Goal: Task Accomplishment & Management: Complete application form

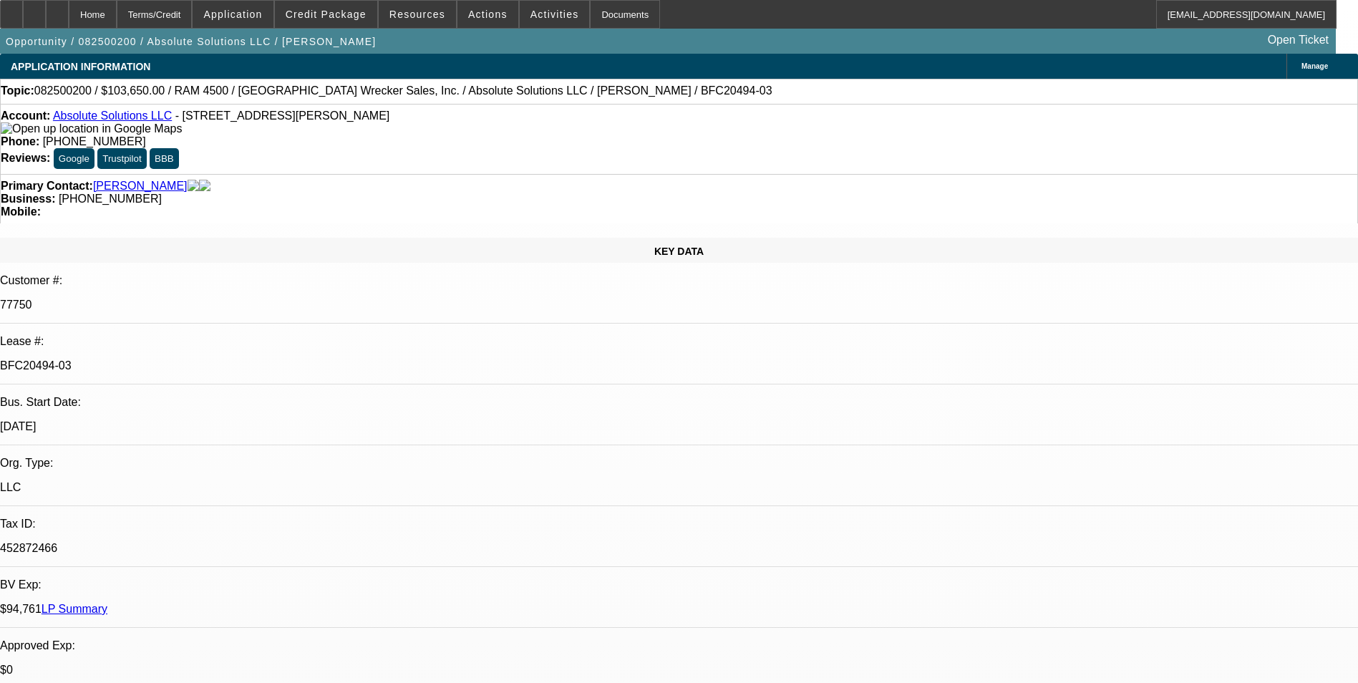
select select "0"
select select "0.1"
select select "0"
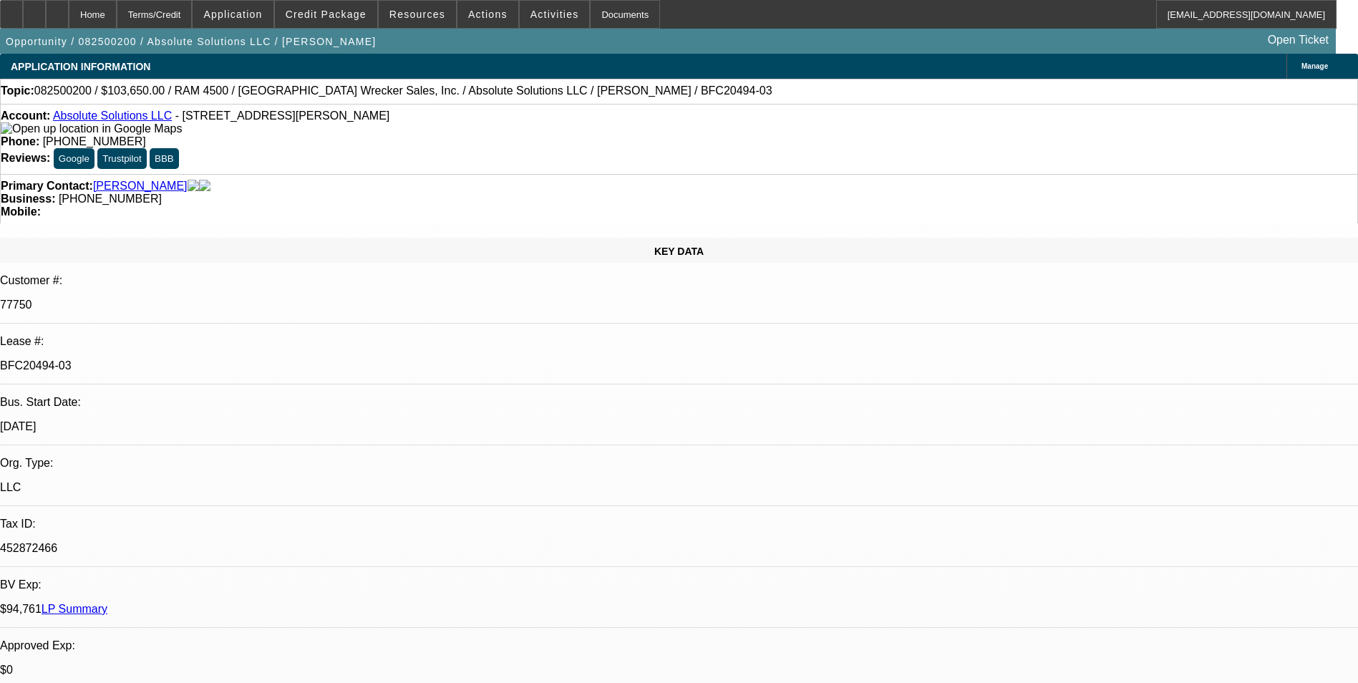
select select "0"
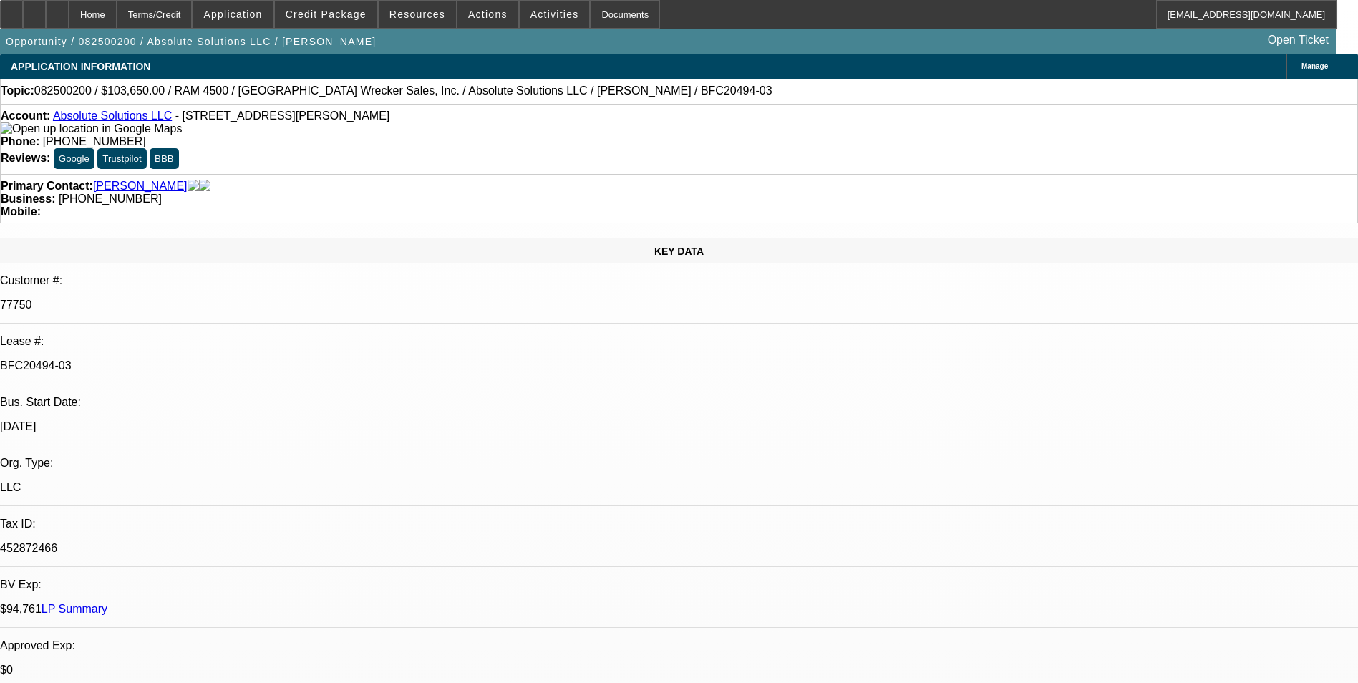
select select "0"
select select "1"
select select "4"
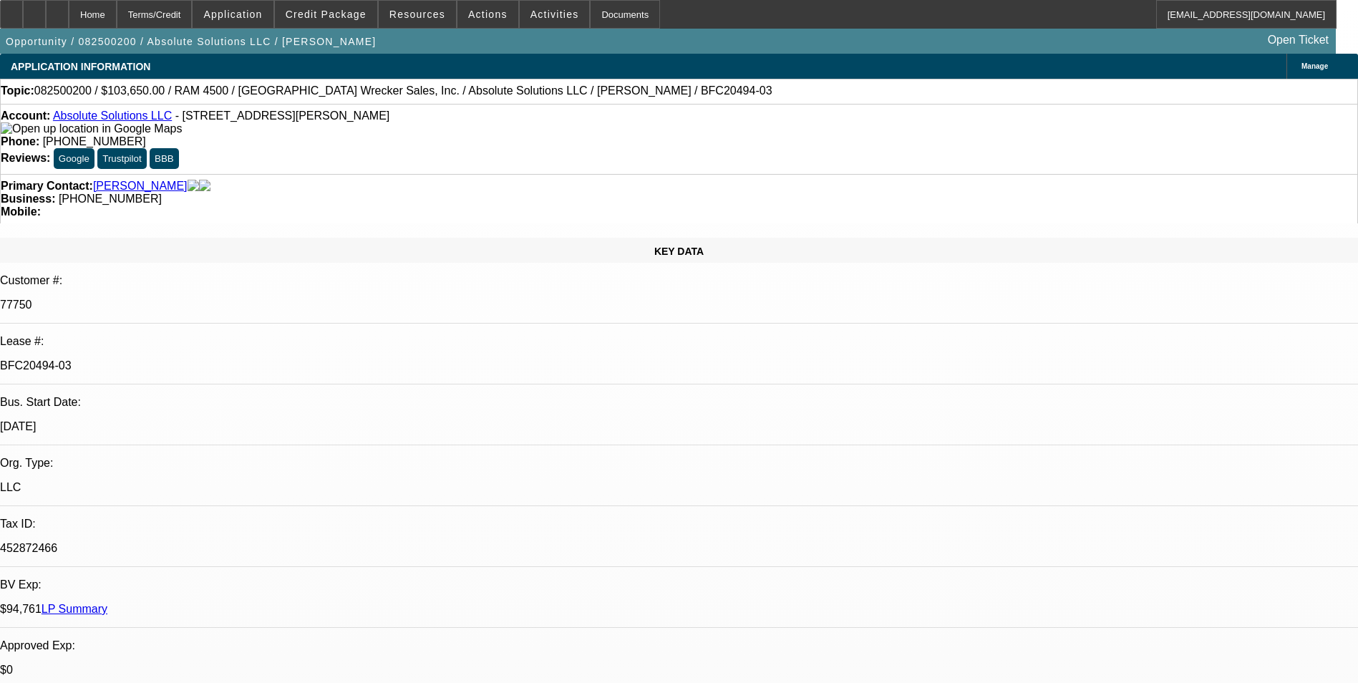
select select "1"
select select "2"
select select "1"
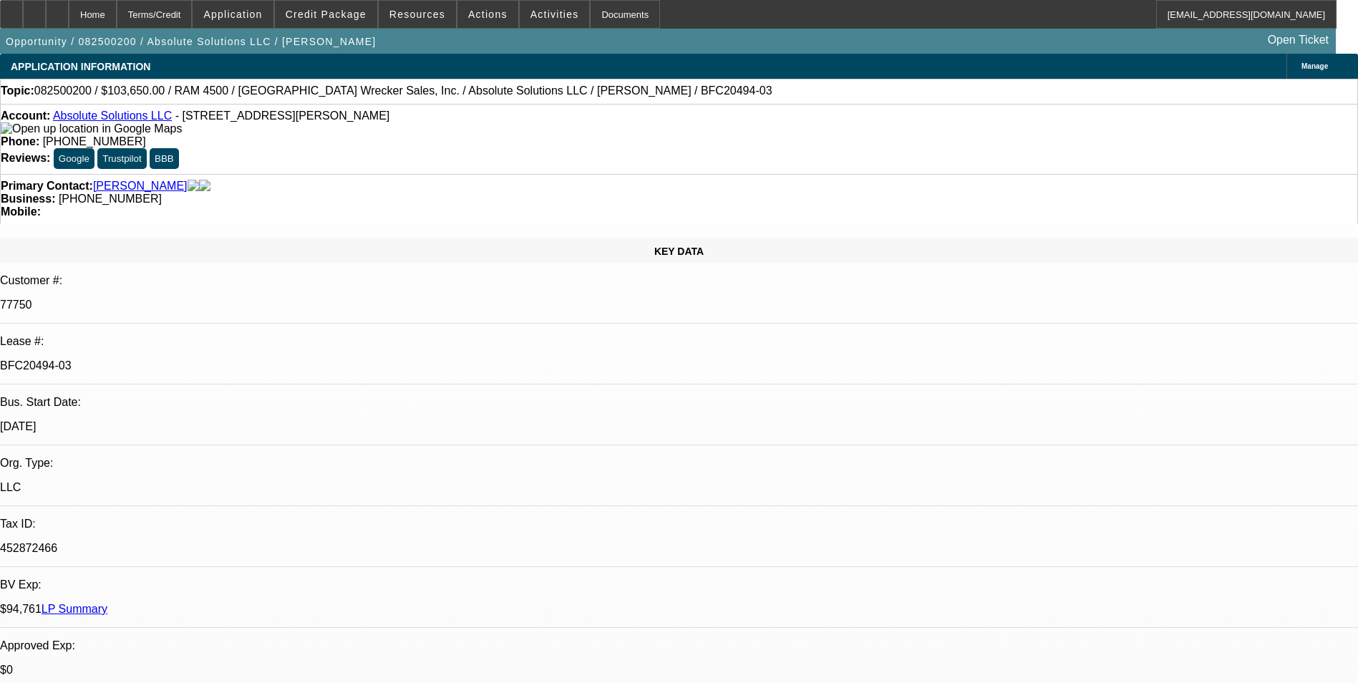
select select "5"
select select "1"
select select "6"
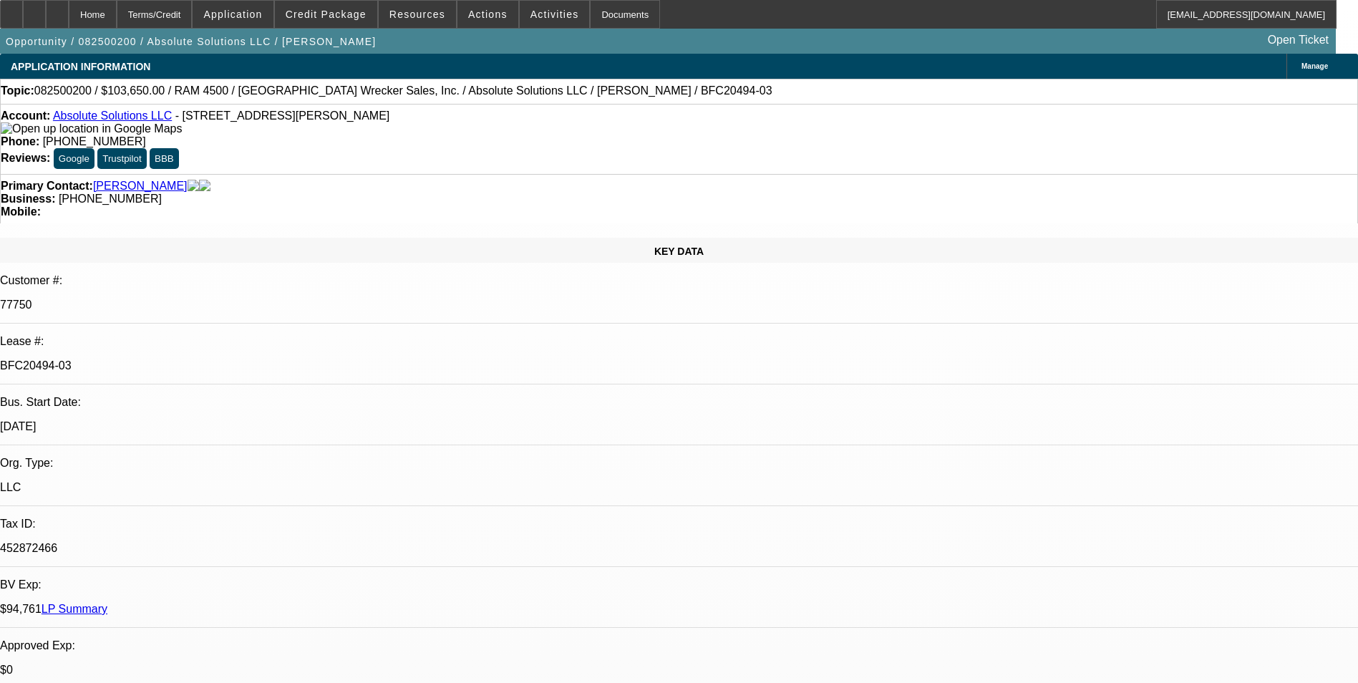
drag, startPoint x: 1089, startPoint y: 545, endPoint x: 1185, endPoint y: 629, distance: 127.8
drag, startPoint x: 1185, startPoint y: 629, endPoint x: 1173, endPoint y: 634, distance: 13.2
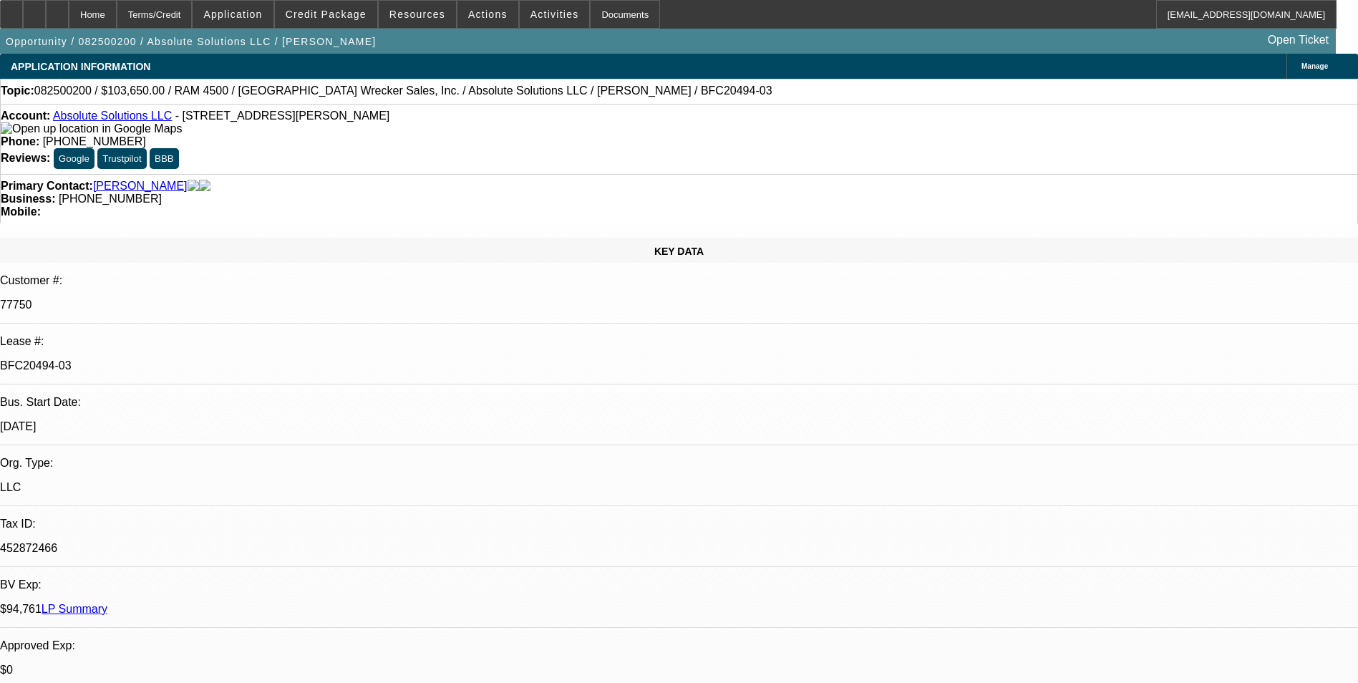
drag, startPoint x: 1189, startPoint y: 631, endPoint x: 1089, endPoint y: 544, distance: 132.9
drag, startPoint x: 1089, startPoint y: 544, endPoint x: 1107, endPoint y: 553, distance: 19.8
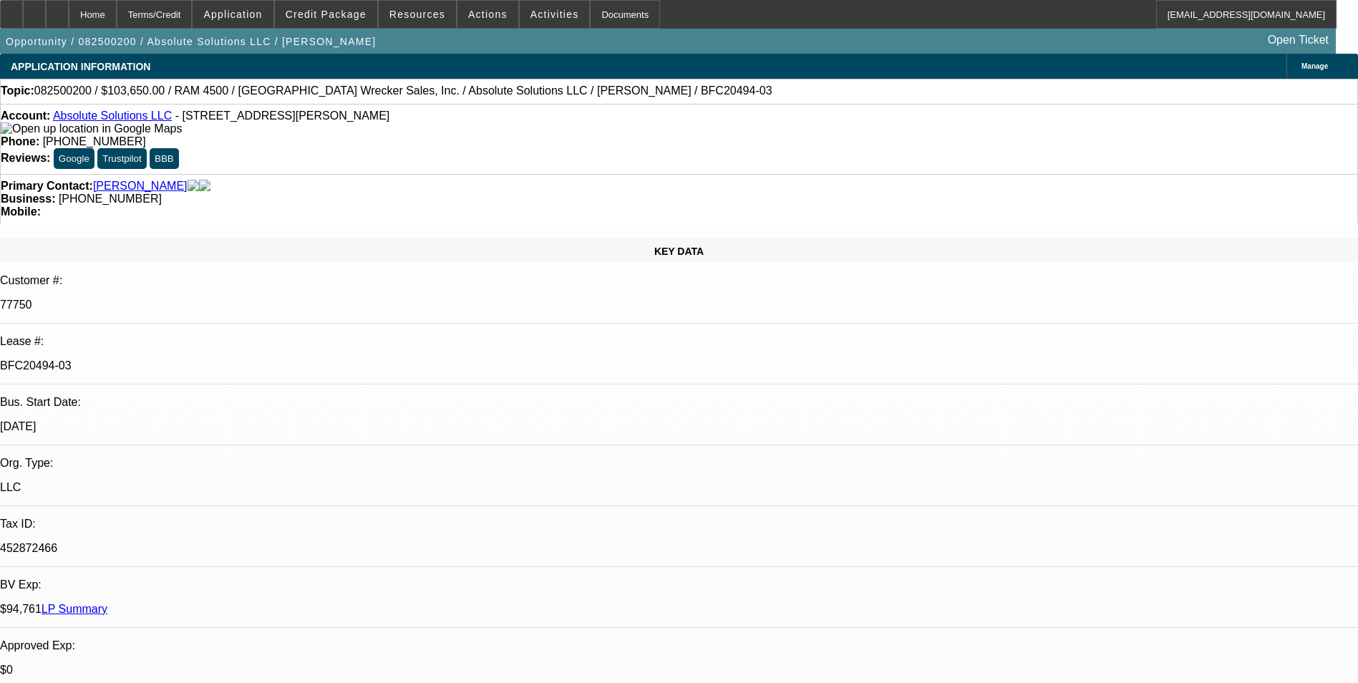
copy td "Hey, customer is okay to do the $1 BO since tax treatment is similar. Can we pl…"
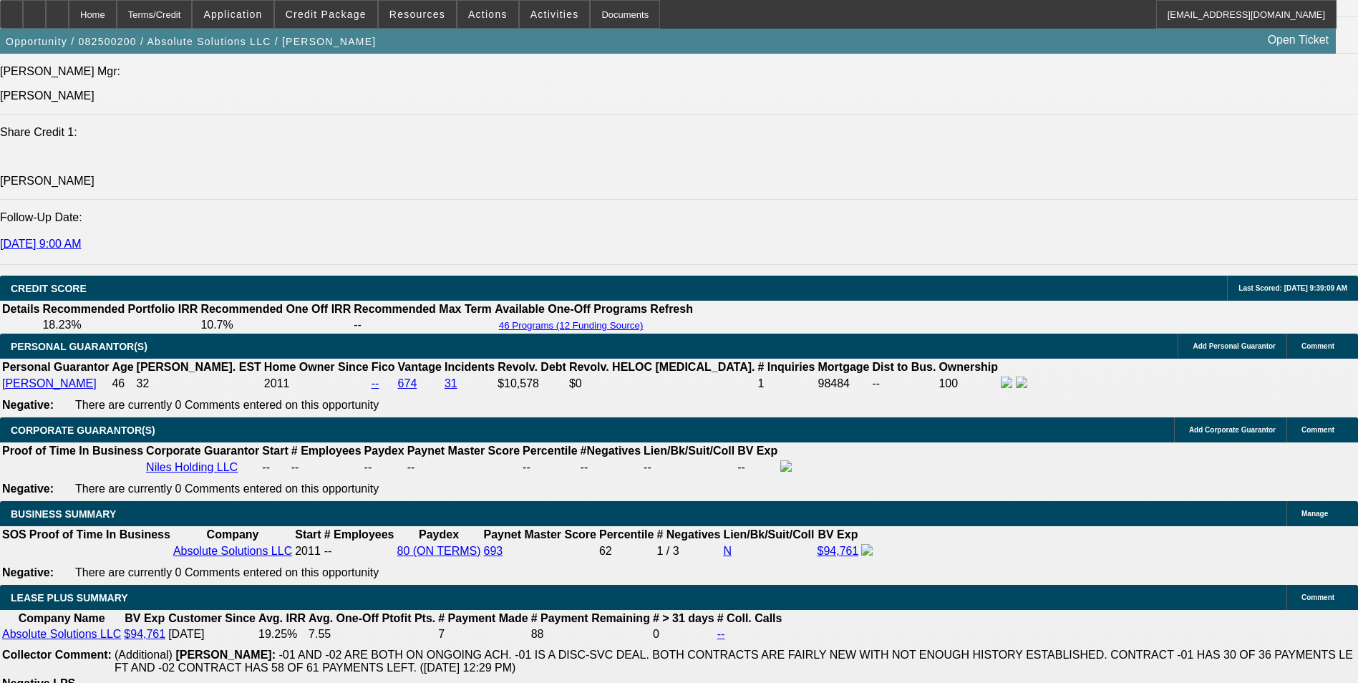
scroll to position [1932, 0]
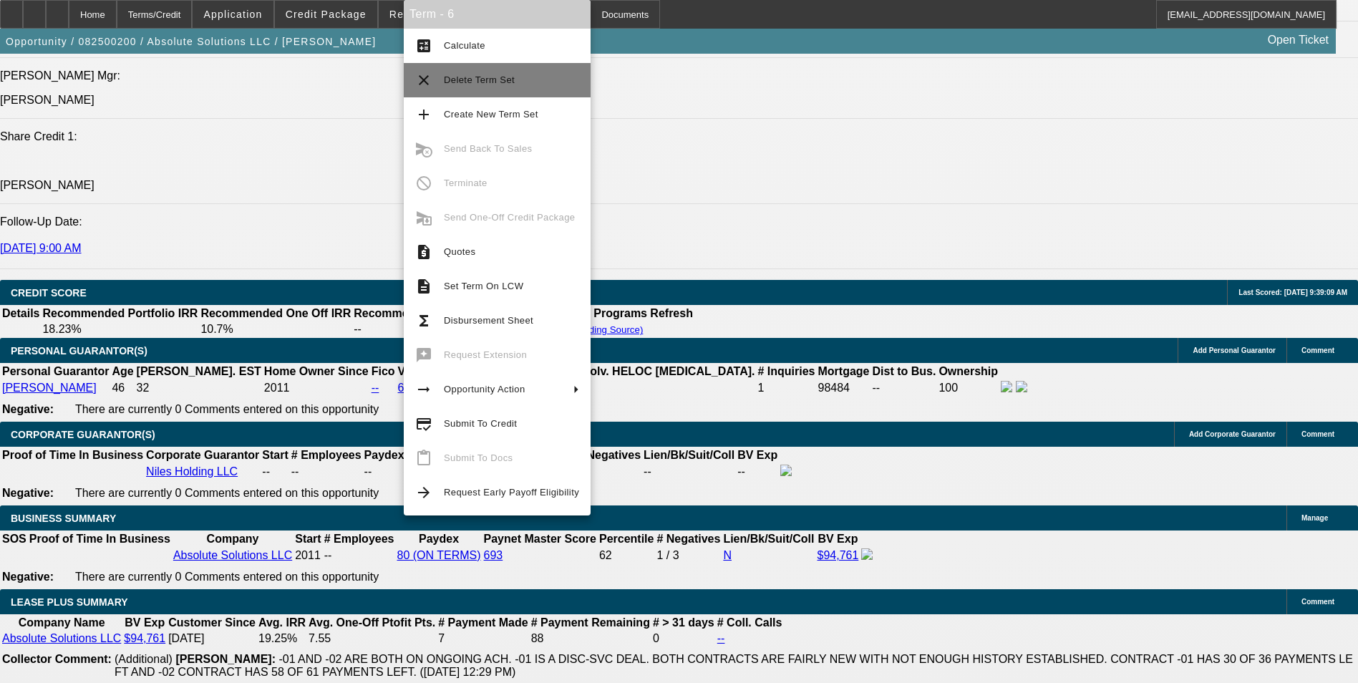
click at [481, 83] on span "Delete Term Set" at bounding box center [479, 79] width 71 height 11
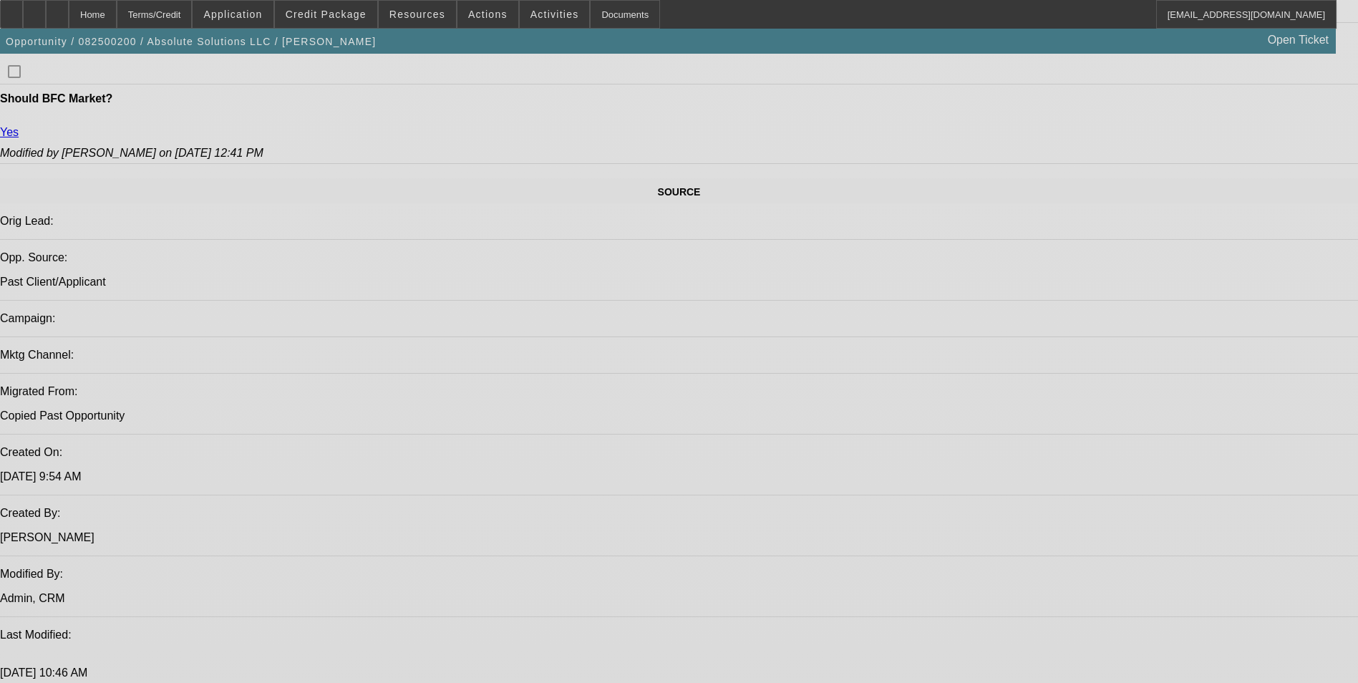
select select "0"
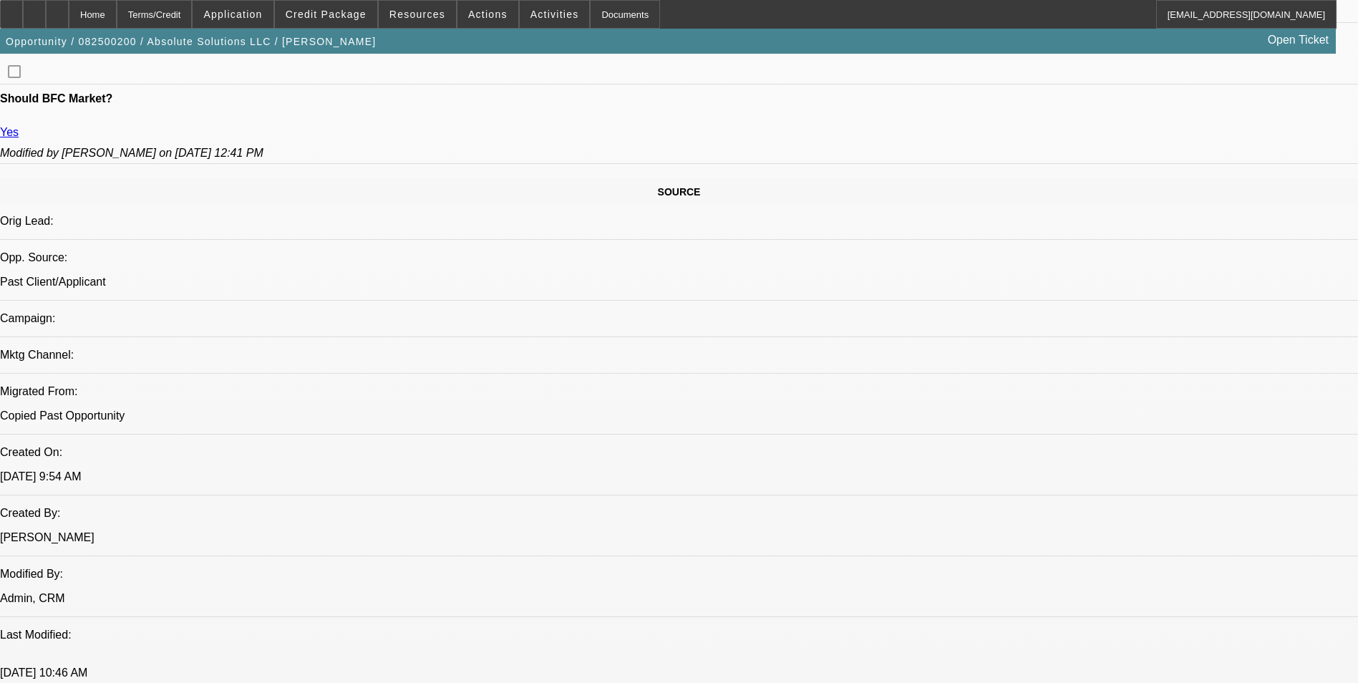
select select "0"
select select "0.1"
select select "0"
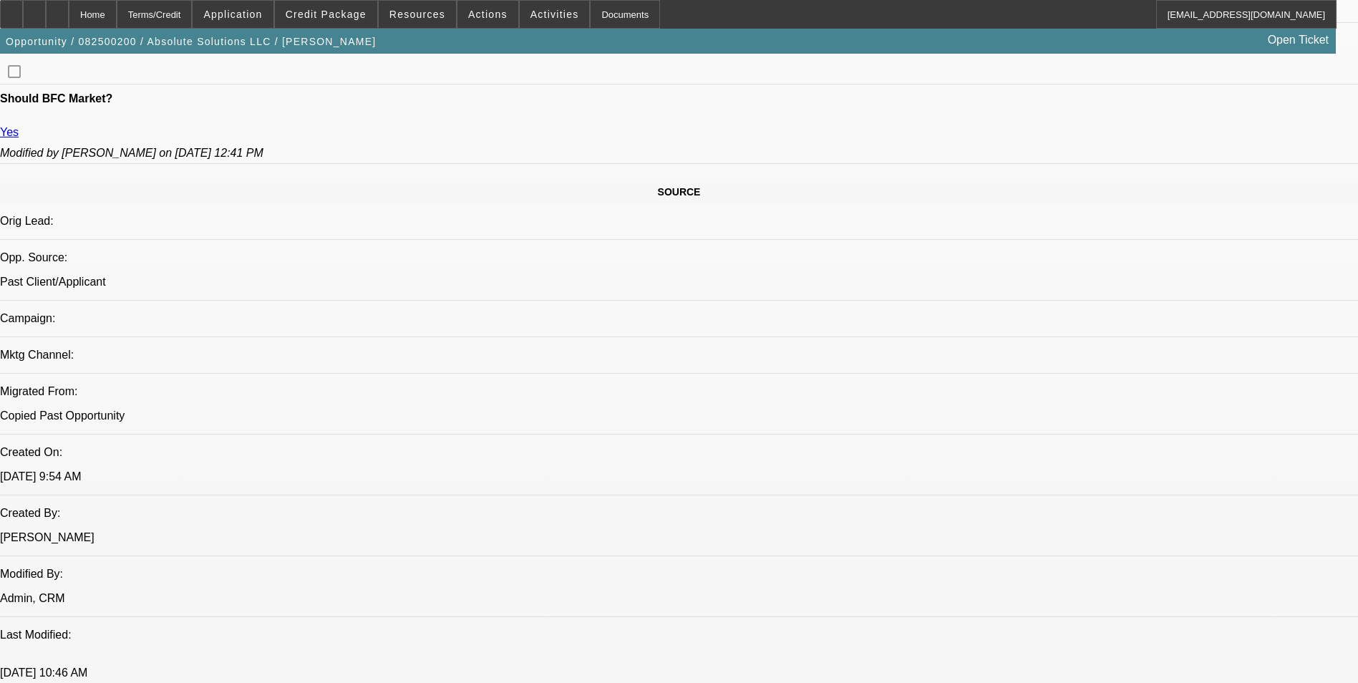
select select "0"
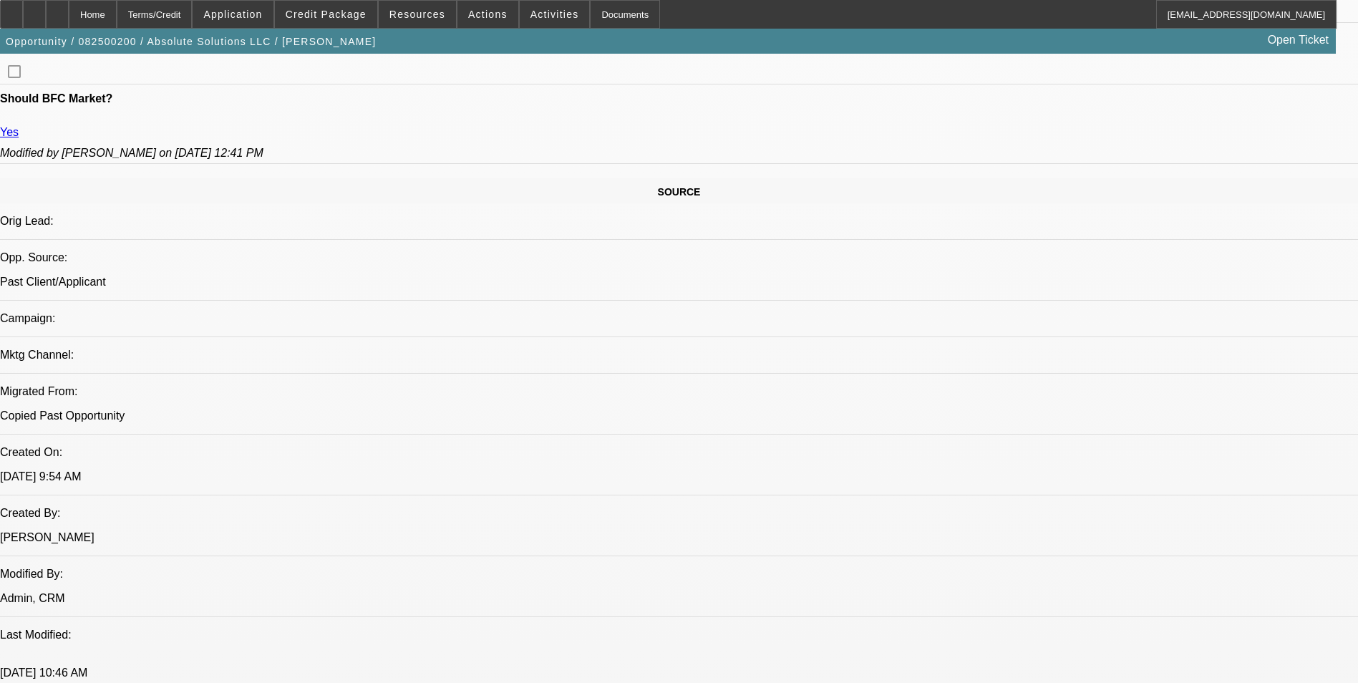
select select "0"
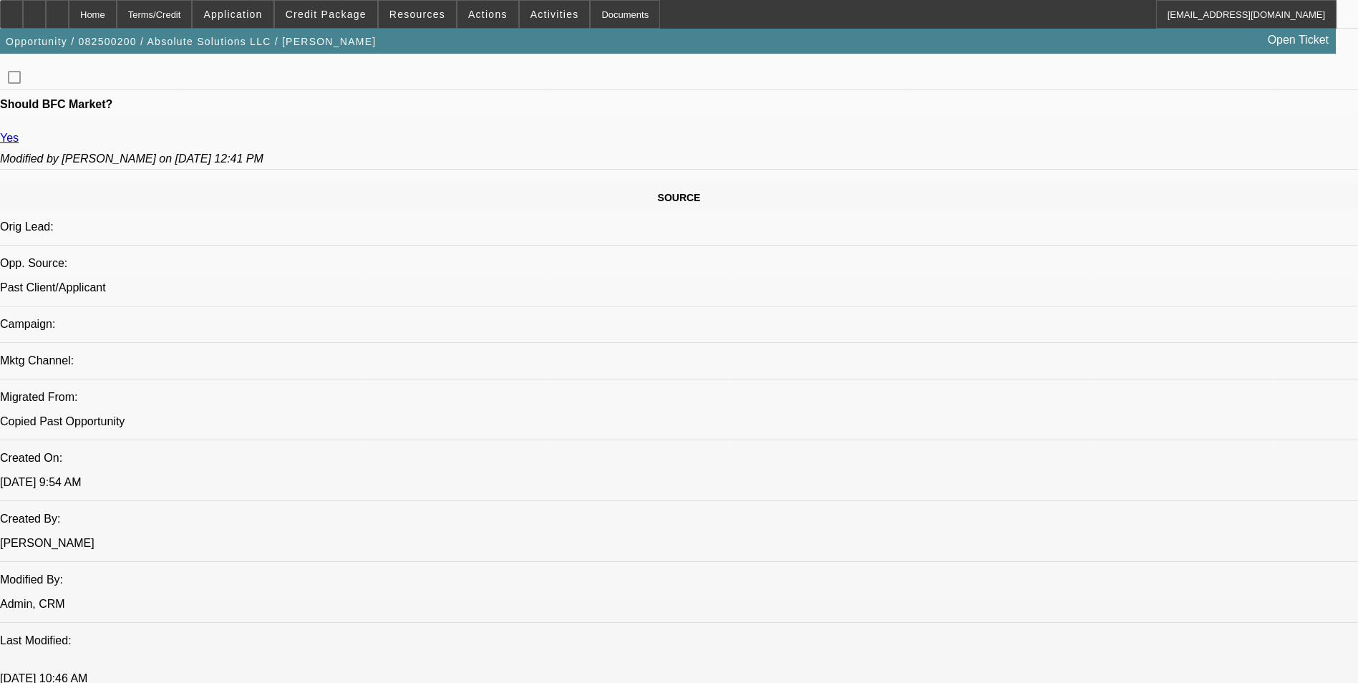
scroll to position [853, 0]
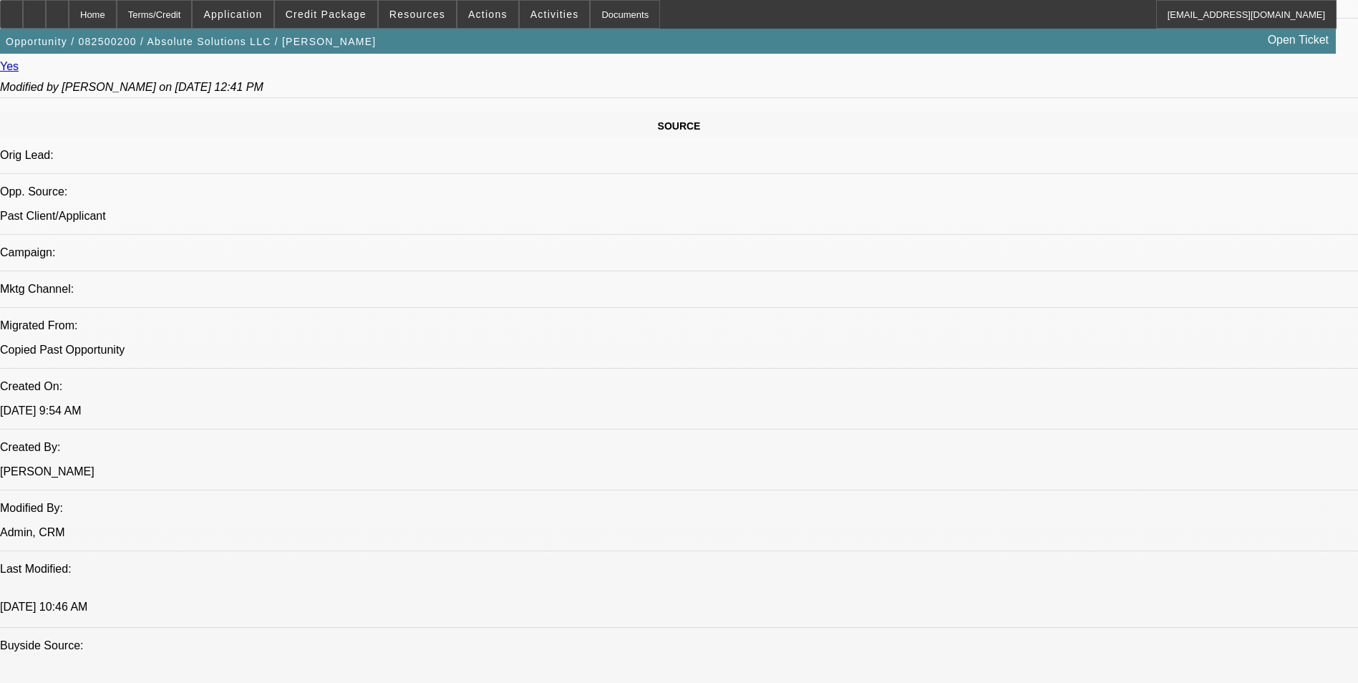
select select "1"
select select "4"
select select "1"
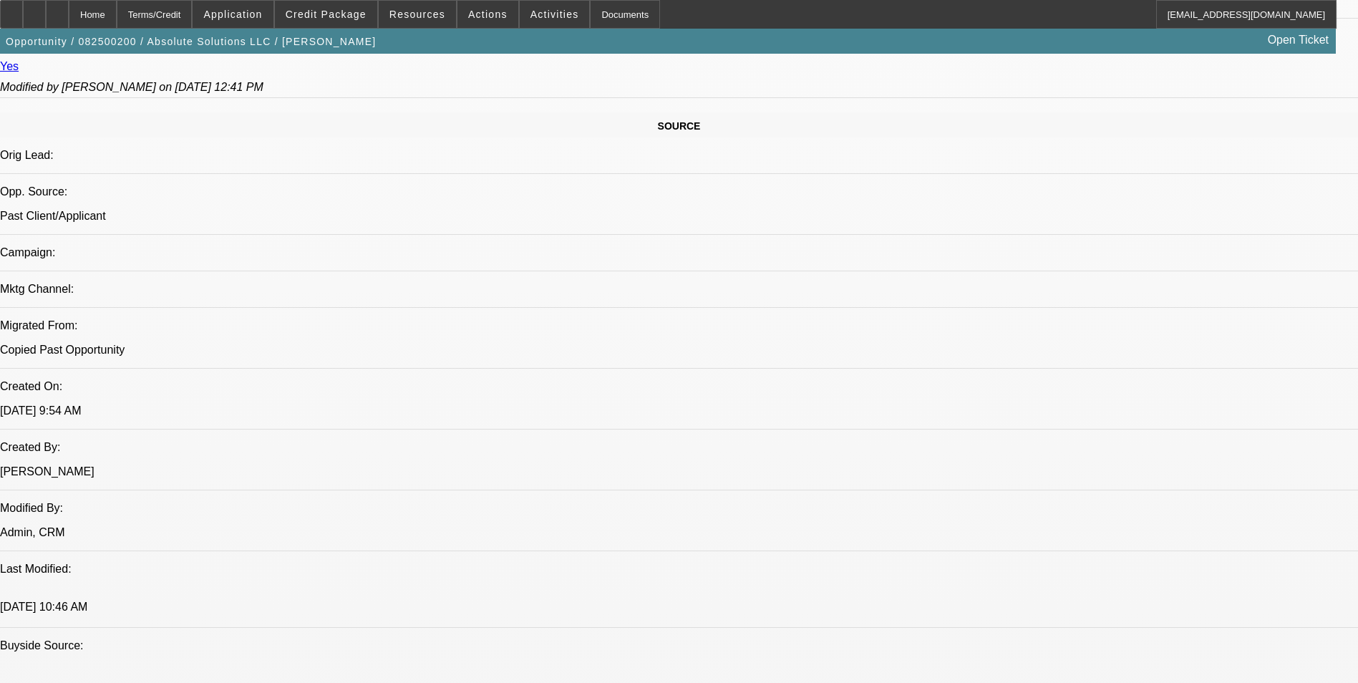
select select "5"
select select "1"
select select "6"
select select "1"
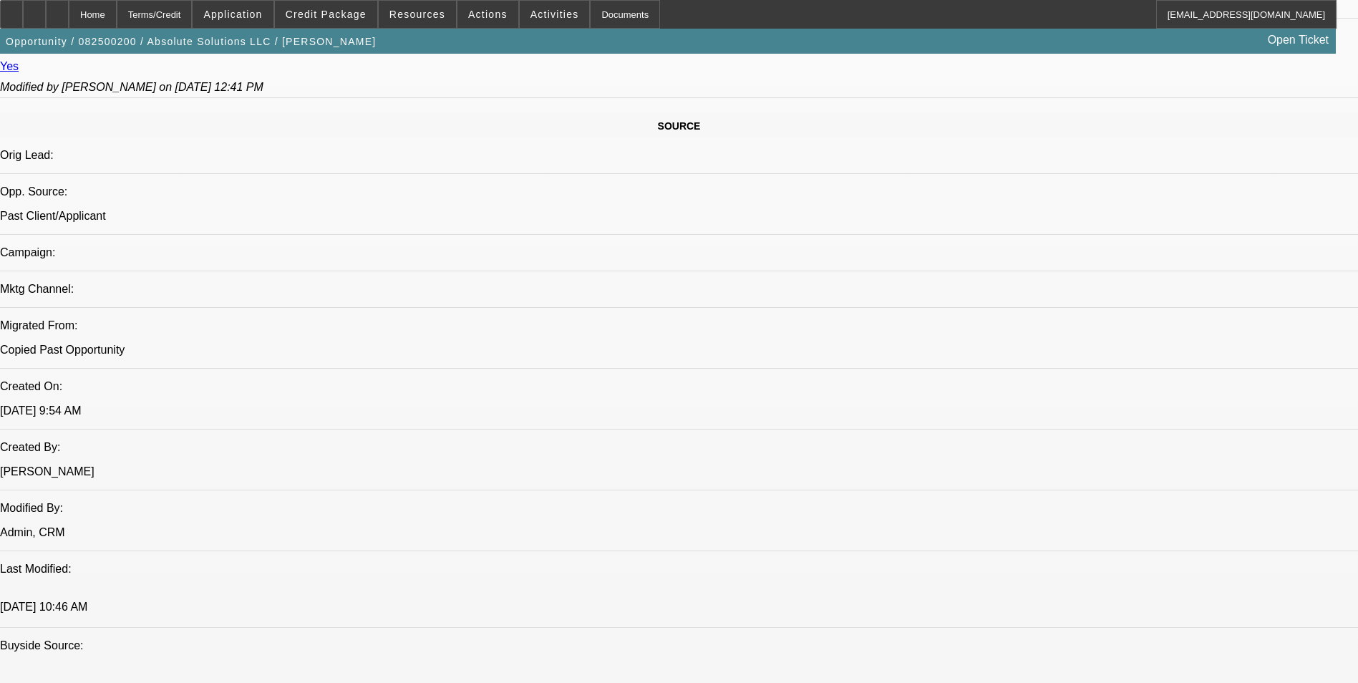
select select "1"
select select "6"
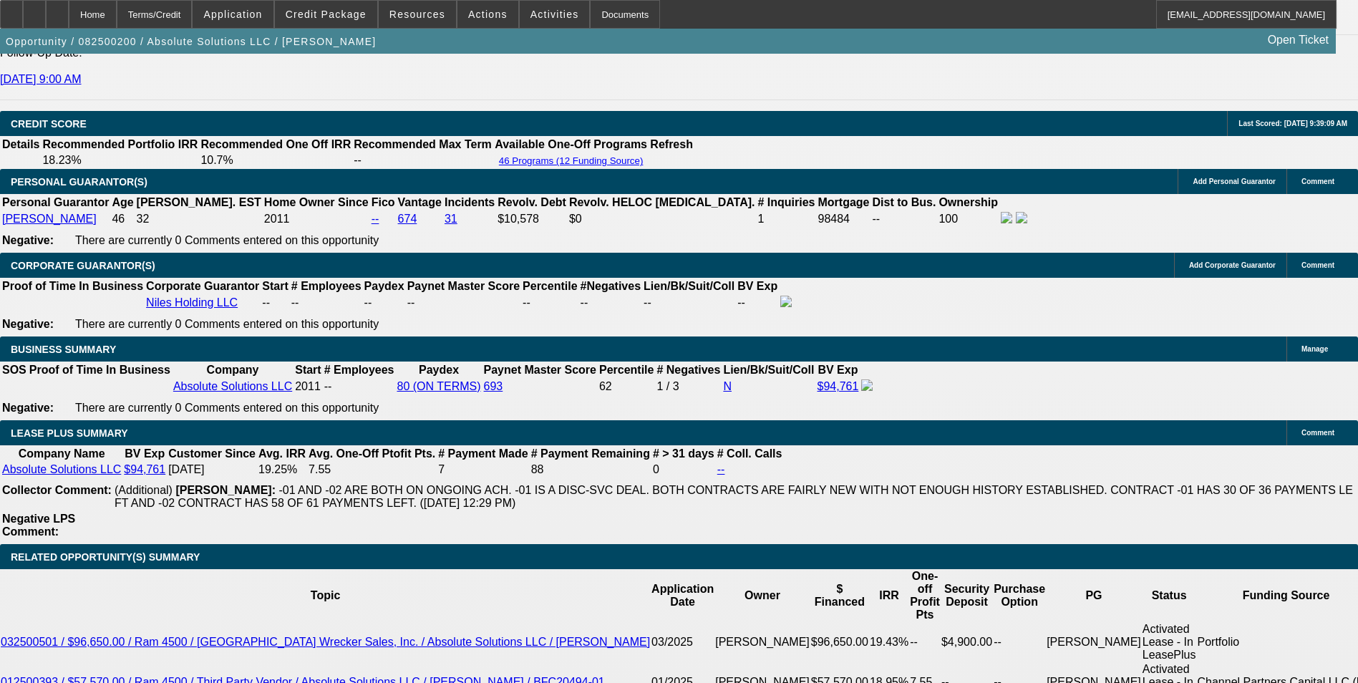
scroll to position [2070, 0]
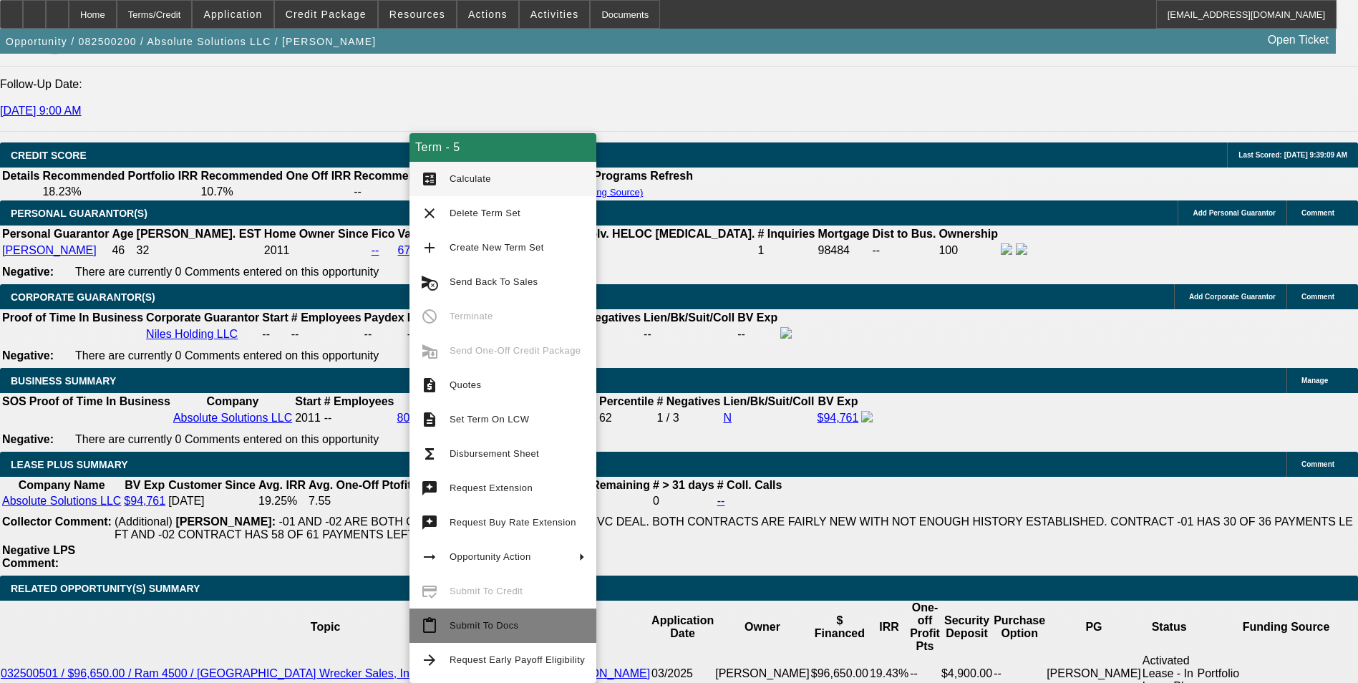
click at [508, 621] on span "Submit To Docs" at bounding box center [483, 625] width 69 height 11
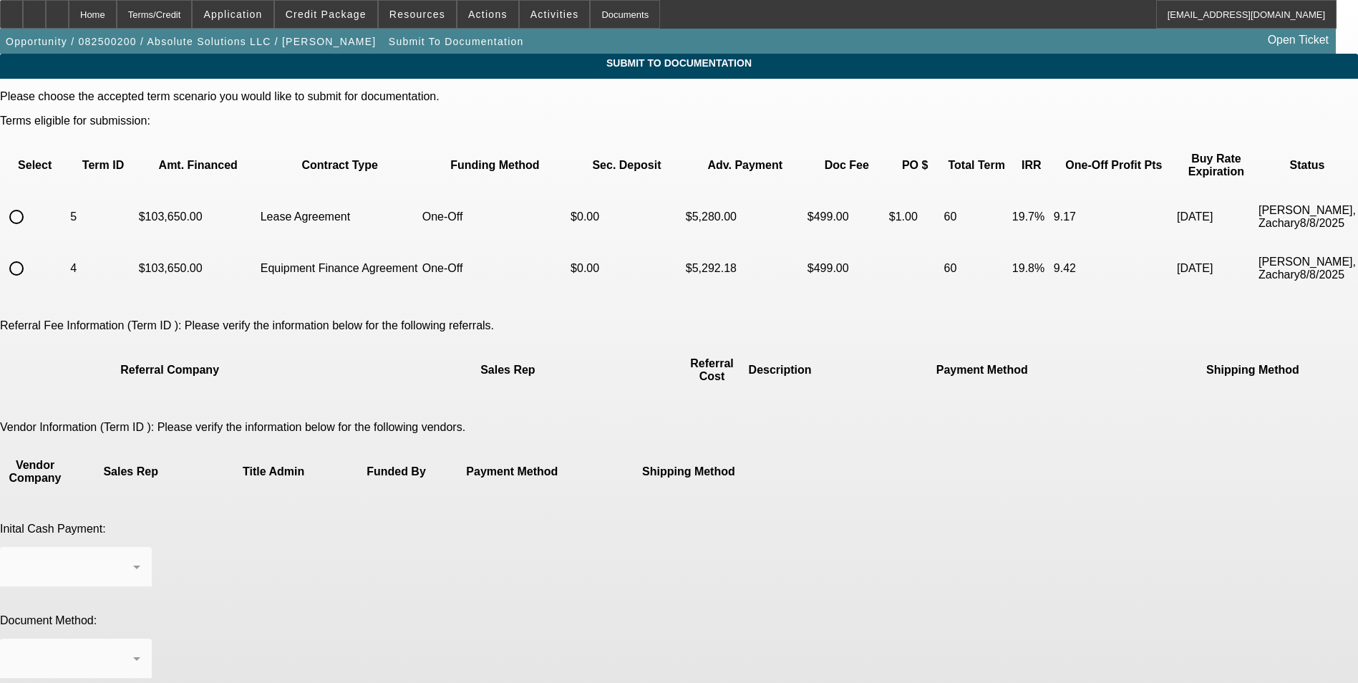
click at [31, 203] on input "radio" at bounding box center [16, 217] width 29 height 29
radio input "true"
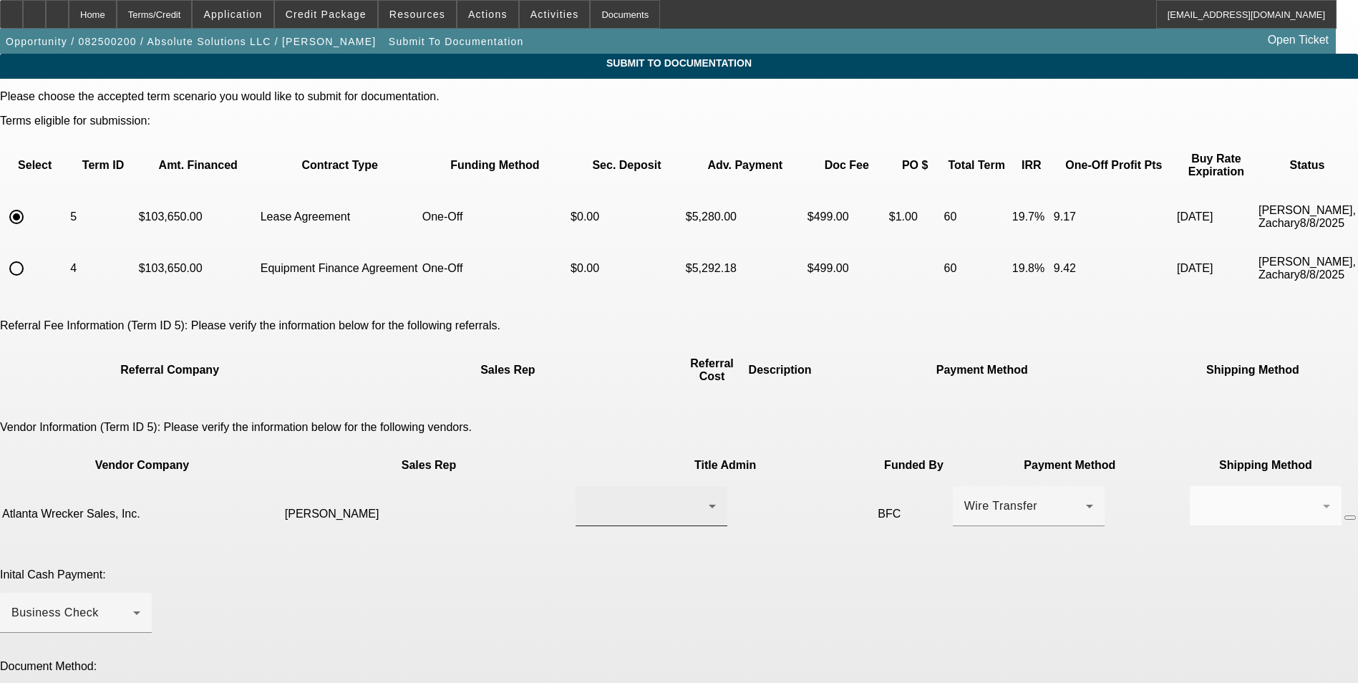
click at [612, 486] on div at bounding box center [651, 506] width 129 height 40
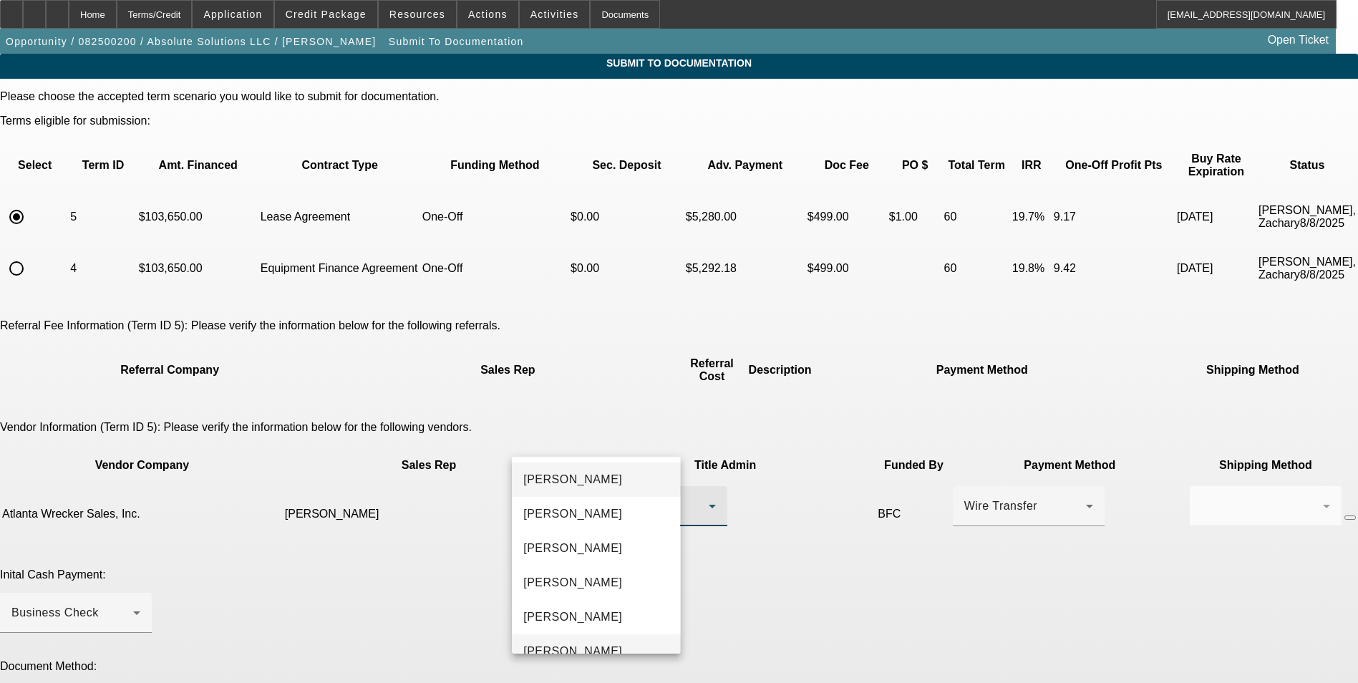
scroll to position [89, 0]
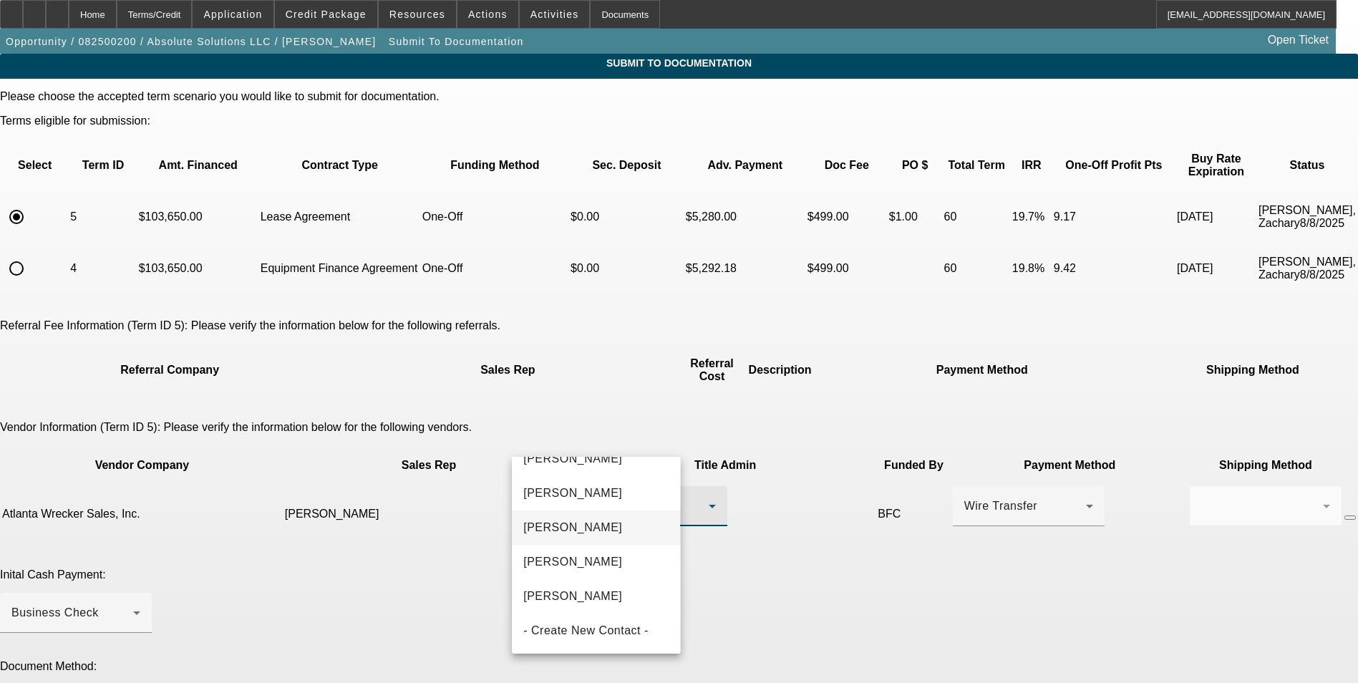
click at [603, 530] on span "[PERSON_NAME]" at bounding box center [572, 527] width 99 height 17
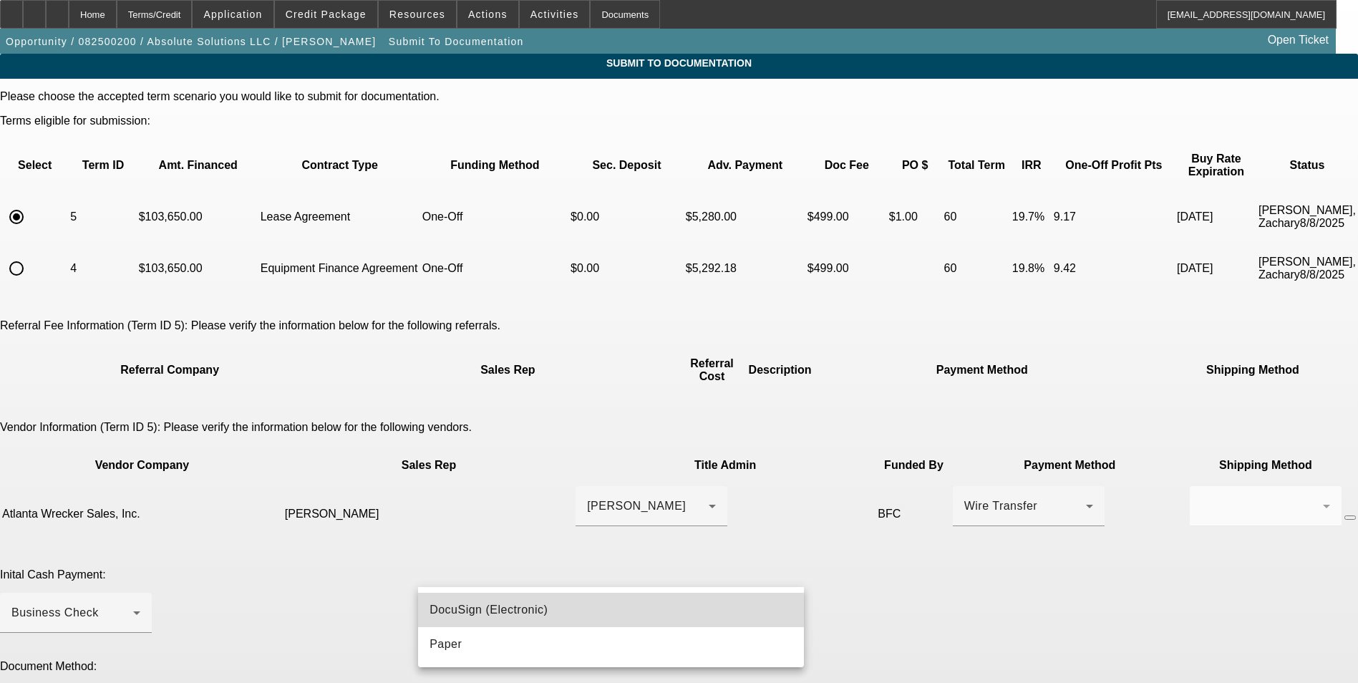
click at [499, 608] on span "DocuSign (Electronic)" at bounding box center [488, 609] width 118 height 17
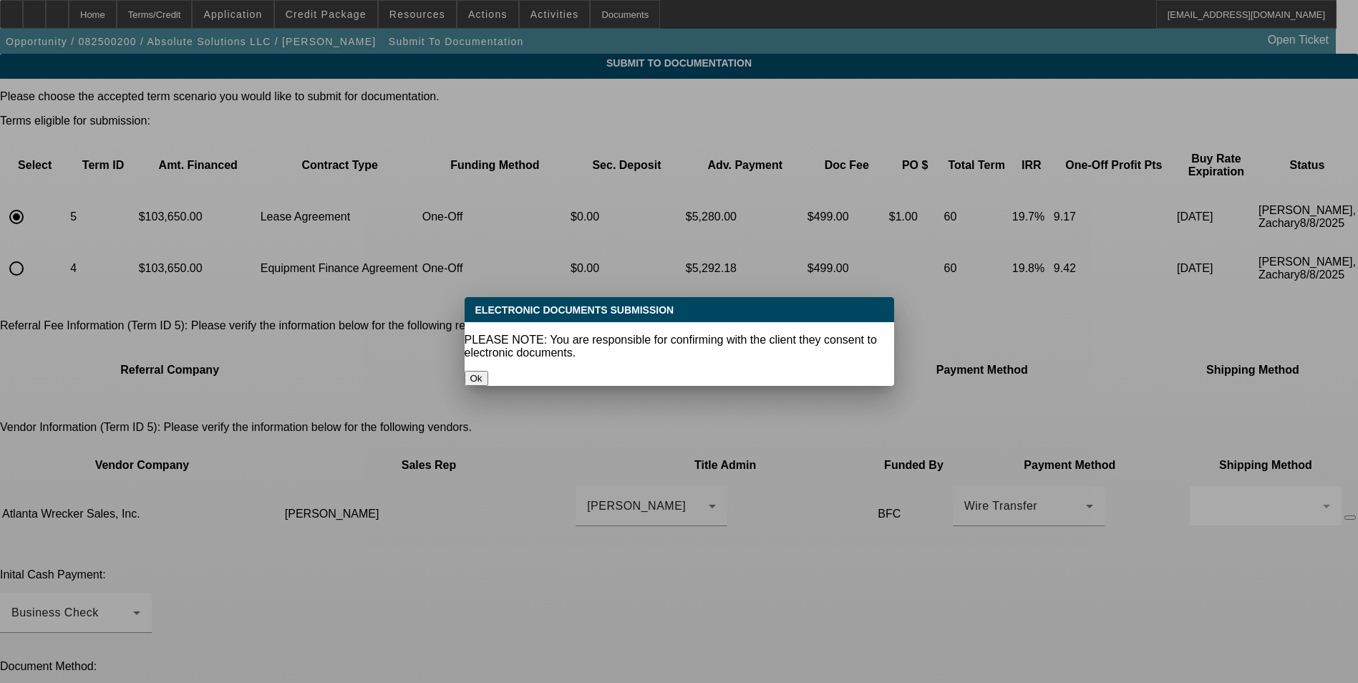
click at [488, 371] on button "Ok" at bounding box center [476, 378] width 24 height 15
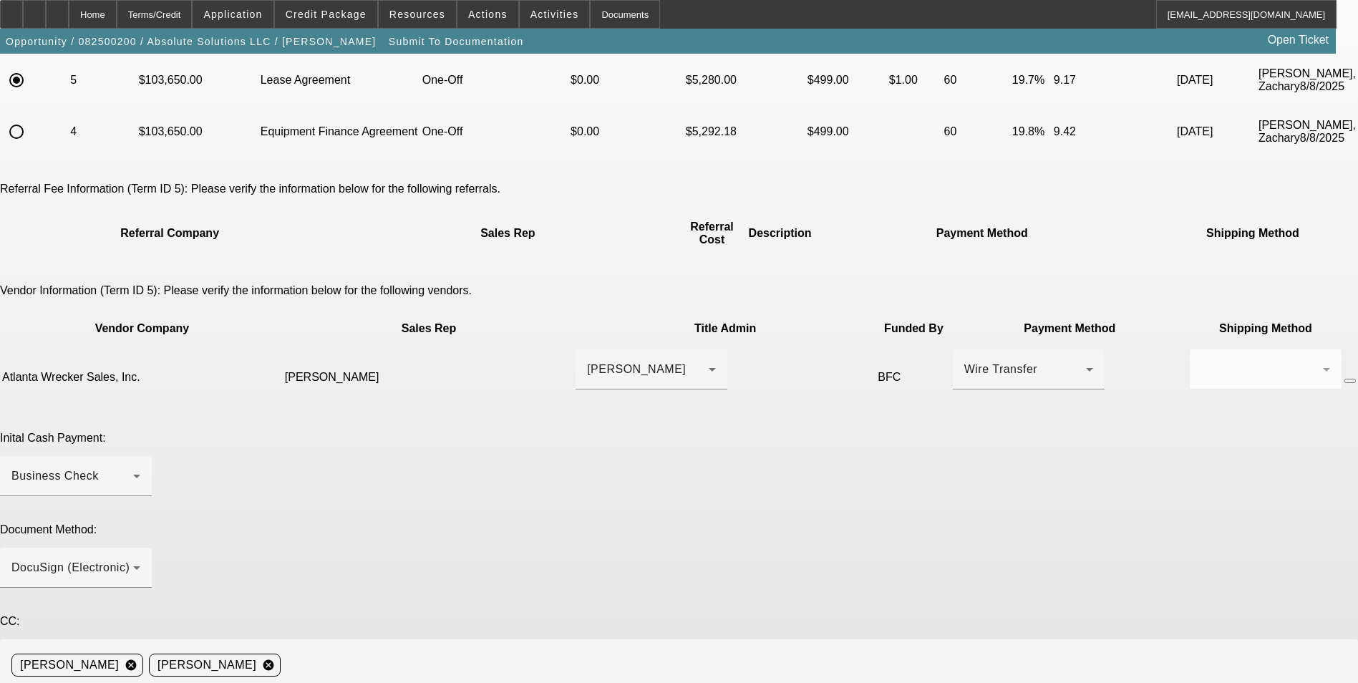
scroll to position [220, 0]
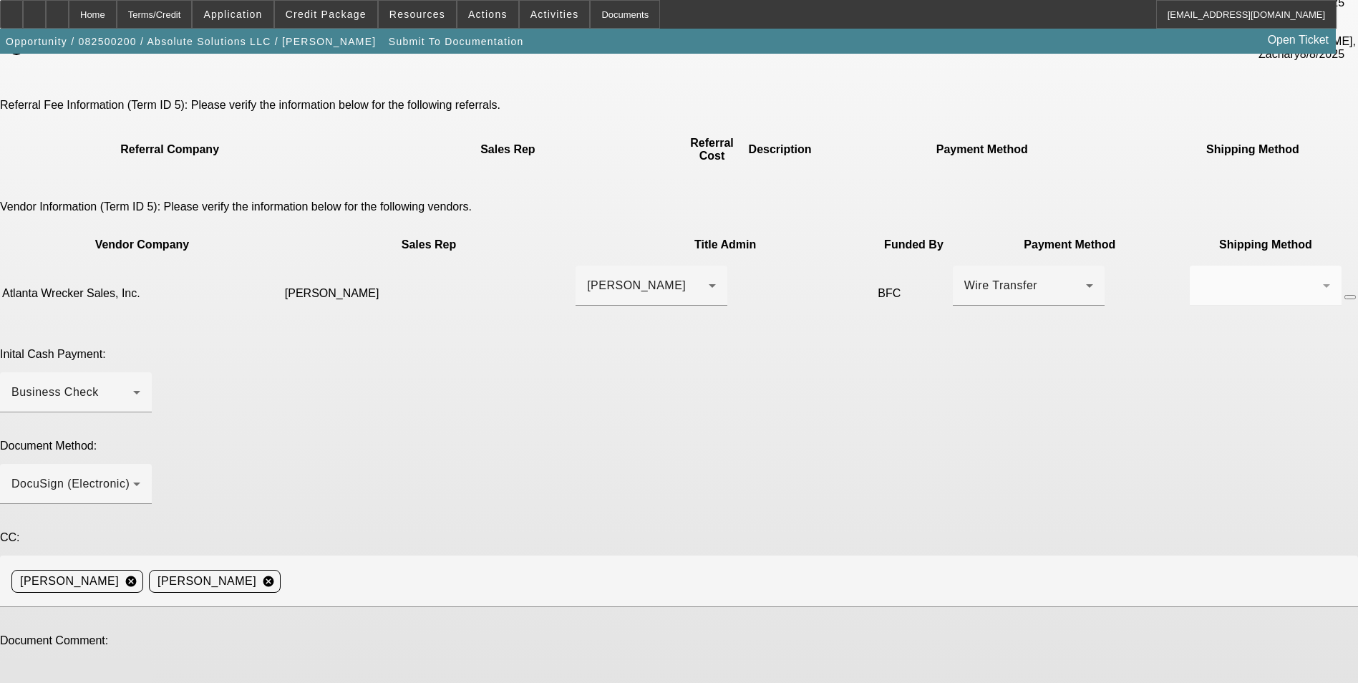
click at [140, 670] on textarea at bounding box center [75, 687] width 129 height 34
paste textarea "Hey, customer is okay to do the $1 BO since tax treatment is similar. Can we pl…"
type textarea "Hey, customer is okay to do the $1 BO since tax treatment is similar. Can we pl…"
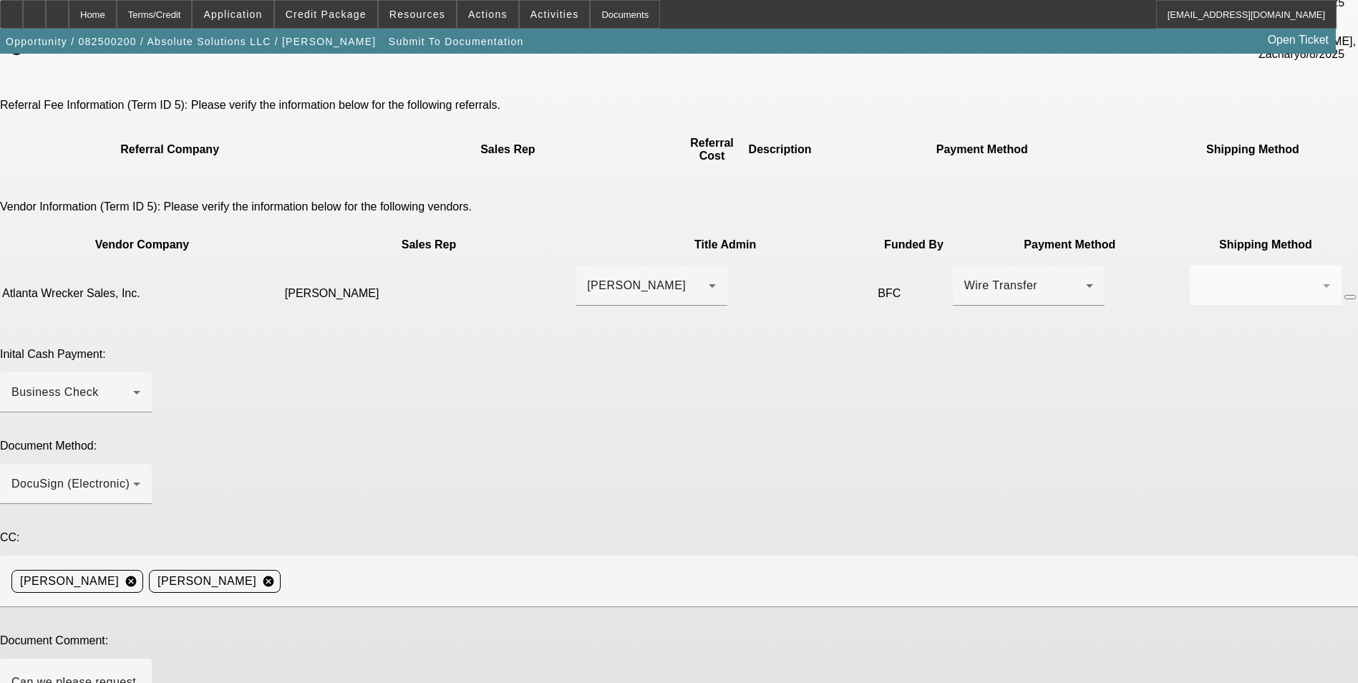
type textarea "S"
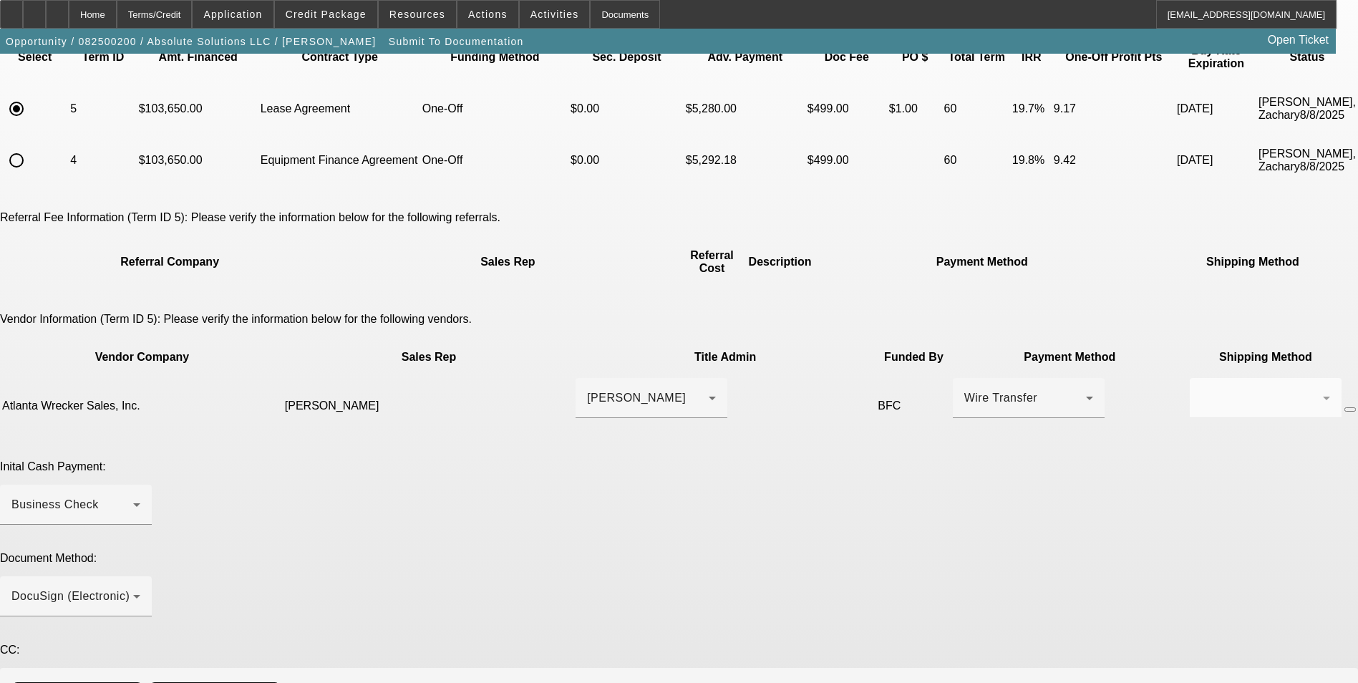
scroll to position [220, 0]
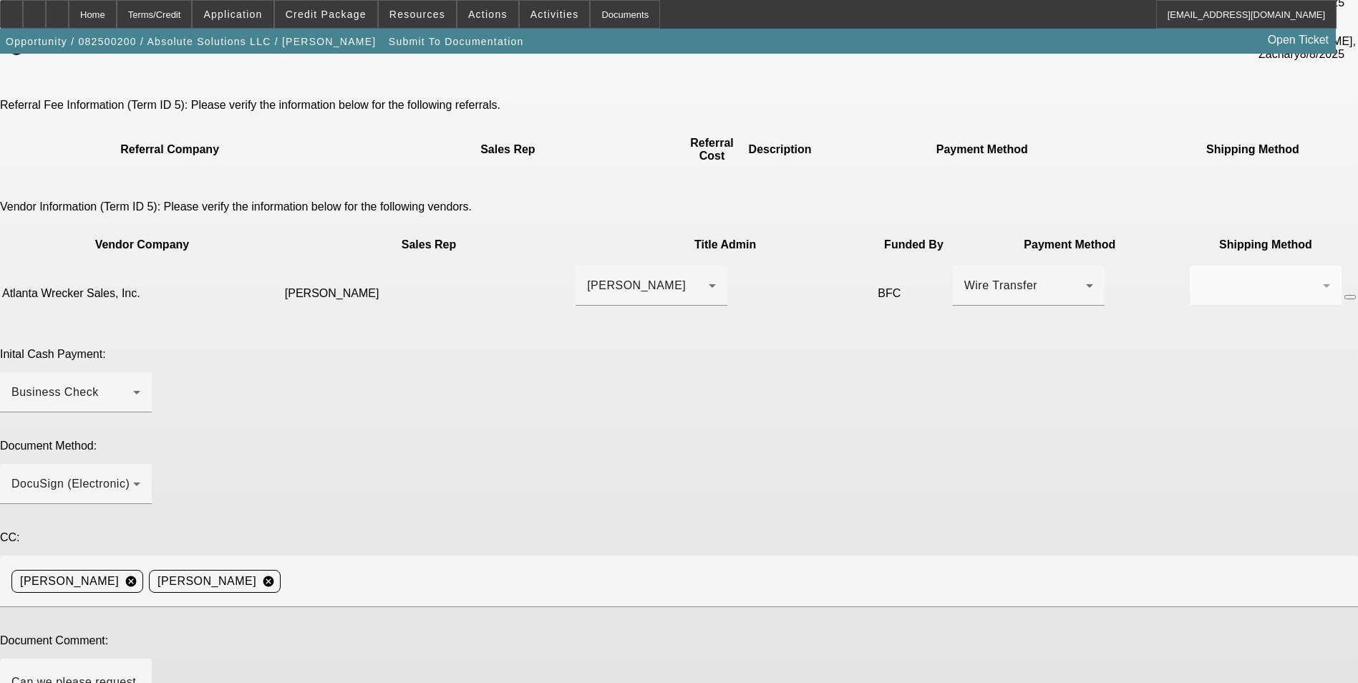
type textarea "Adjusted to FMV with $1 Buyout. We discovered in docs that we cannot write an E…"
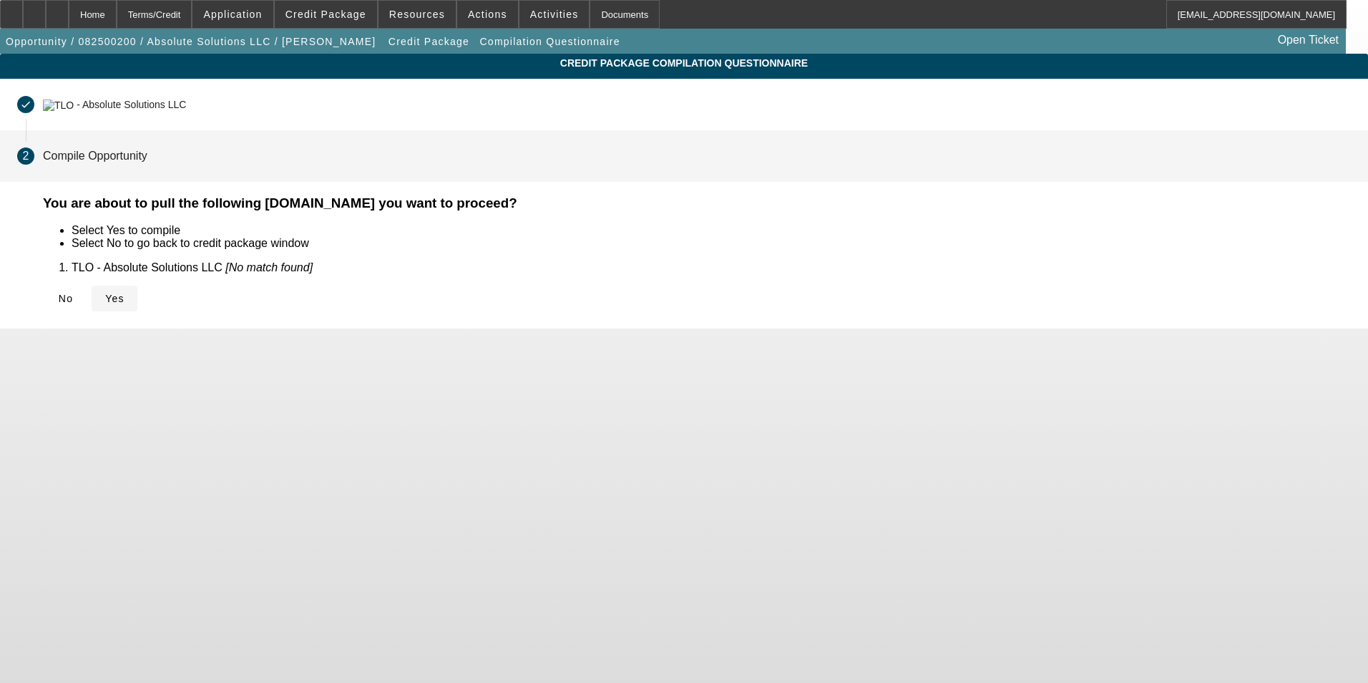
click at [137, 283] on span at bounding box center [115, 298] width 46 height 34
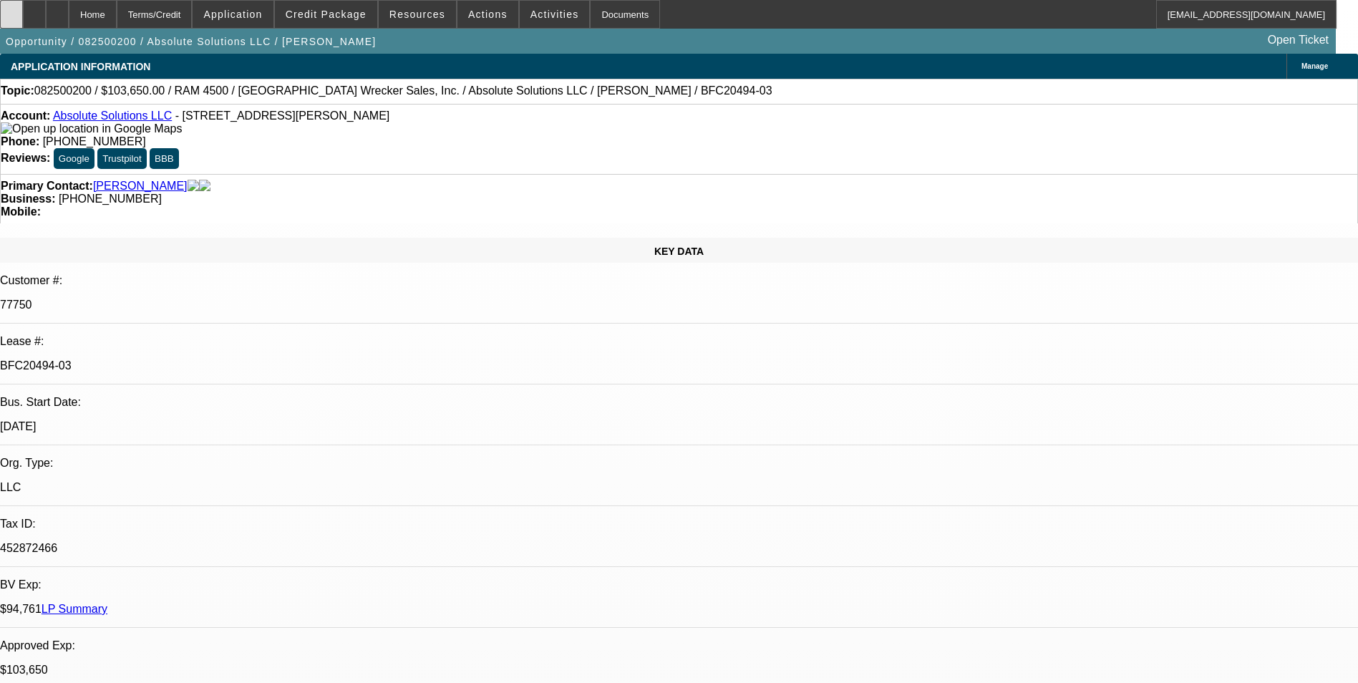
select select "0"
select select "0.1"
select select "4"
select select "0"
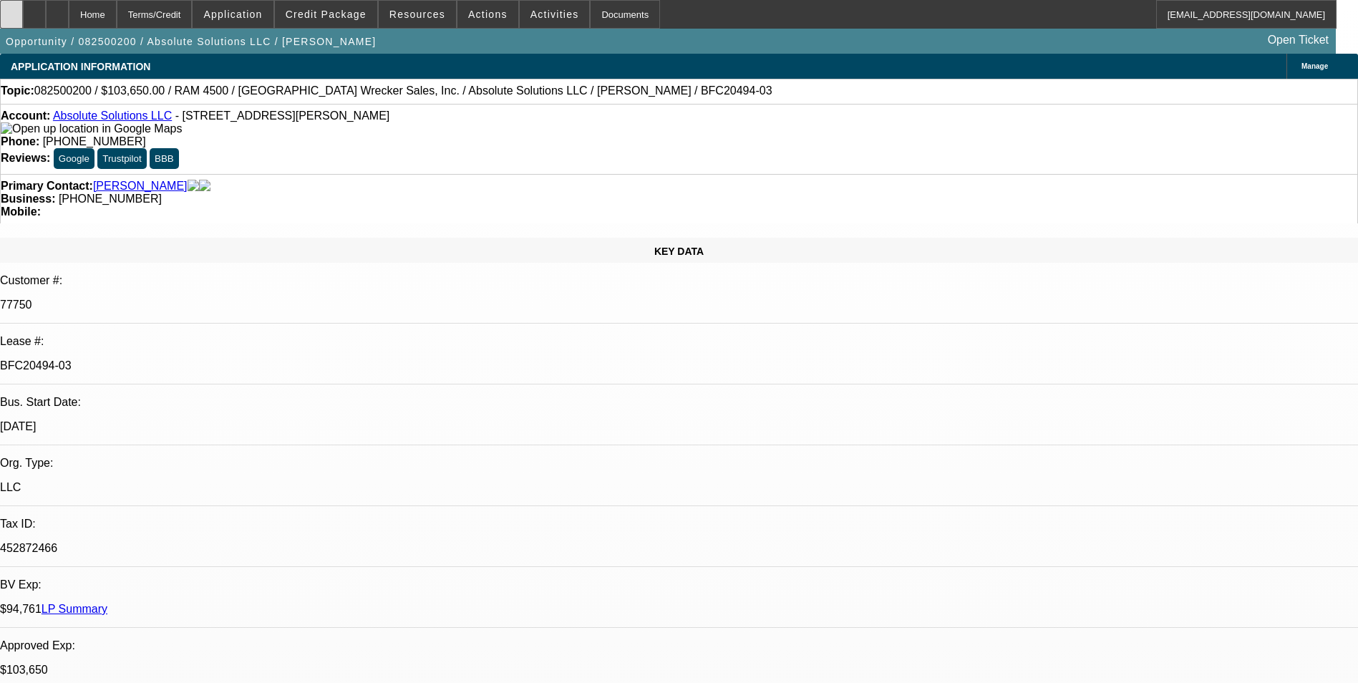
select select "0"
select select "5"
select select "0"
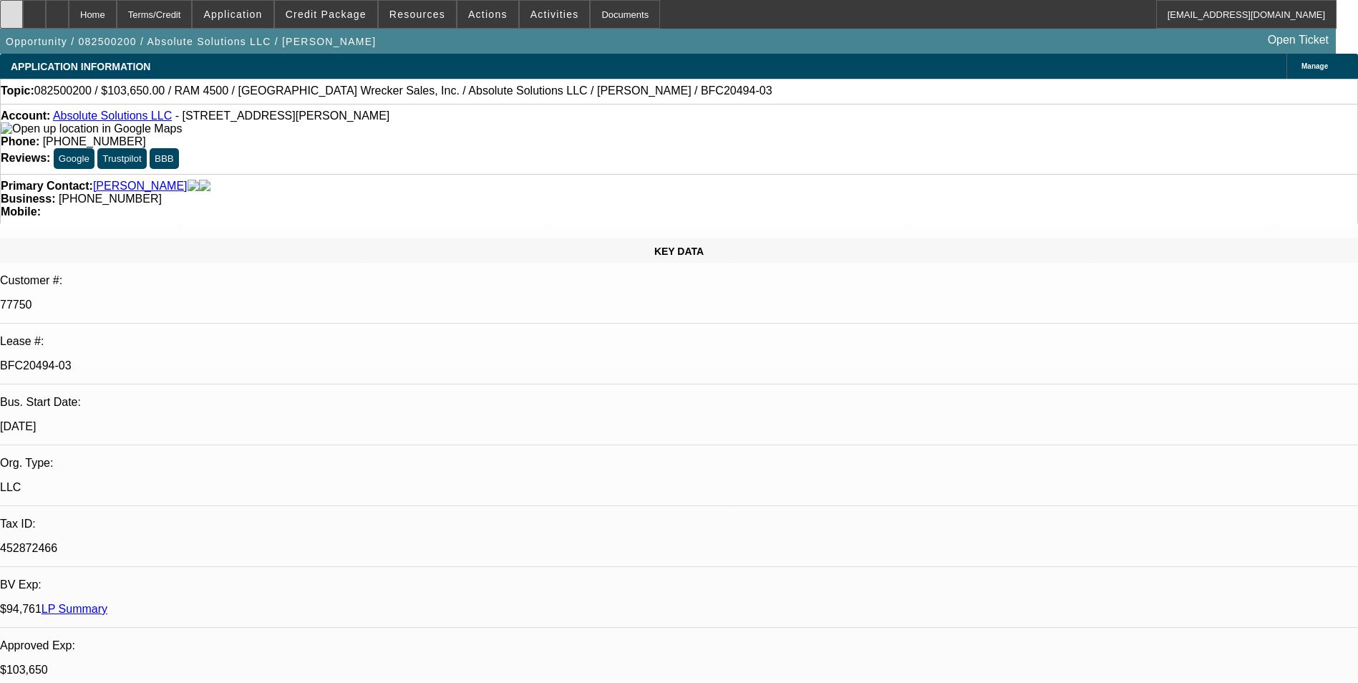
select select "0"
select select "6"
select select "0"
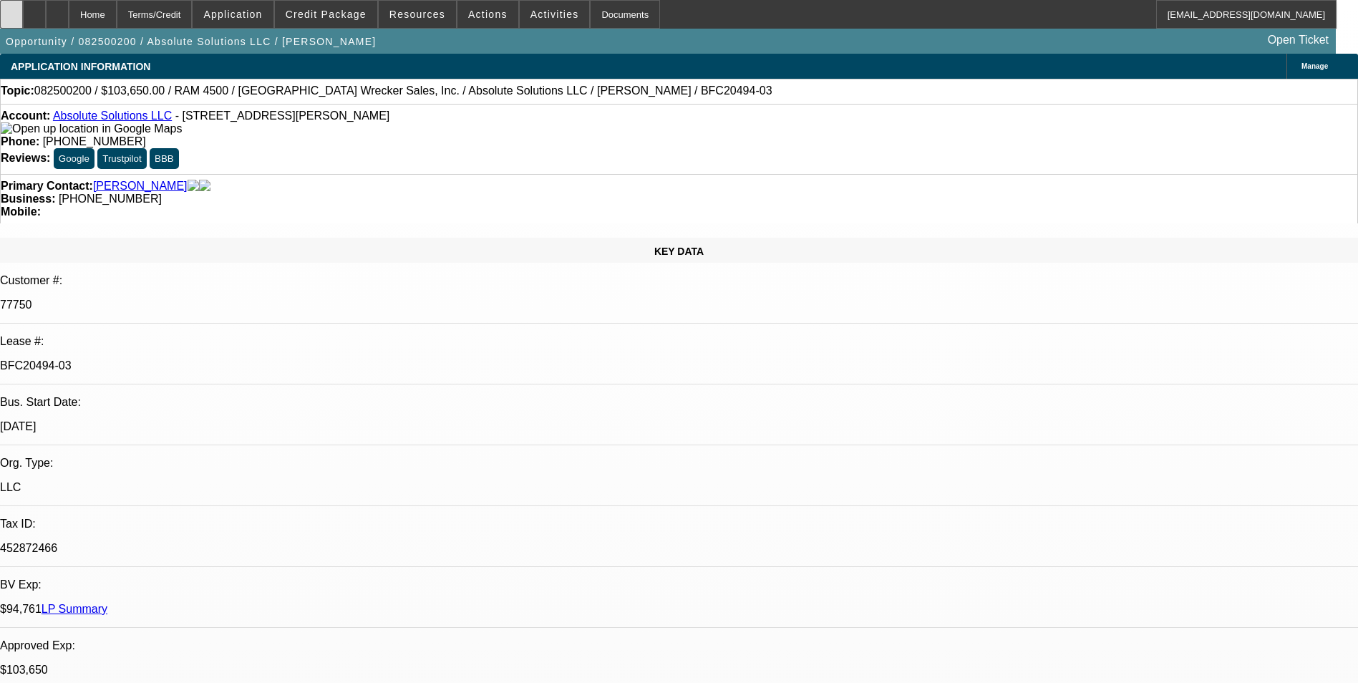
select select "6"
click at [23, 13] on div at bounding box center [11, 14] width 23 height 29
